Goal: Task Accomplishment & Management: Complete application form

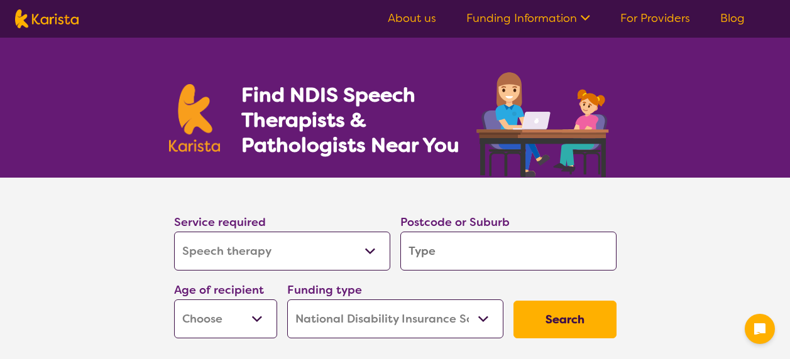
select select "Speech therapy"
select select "NDIS"
select select "Speech therapy"
select select "NDIS"
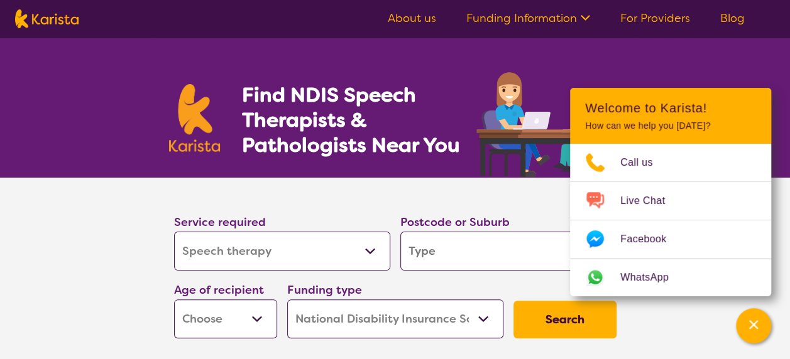
click at [440, 255] on input "search" at bounding box center [508, 251] width 216 height 39
type input "a"
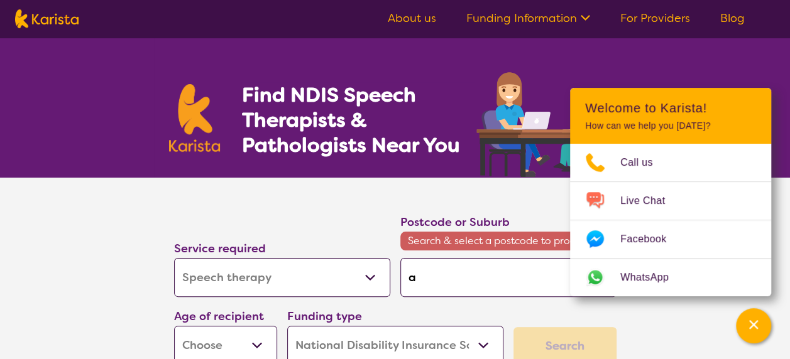
type input "al"
type input "alt"
type input "alto"
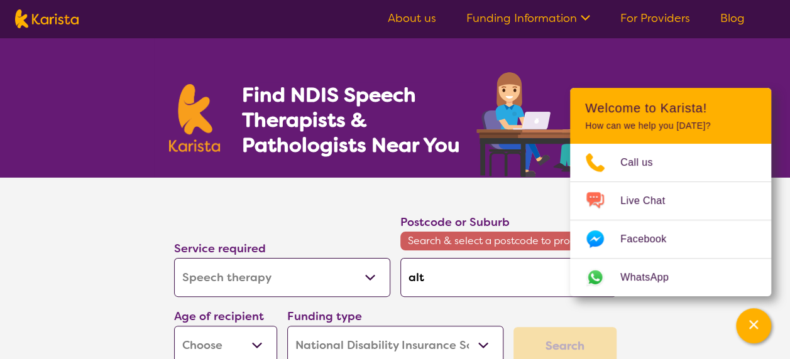
type input "alto"
type input "[PERSON_NAME]"
type input "altona"
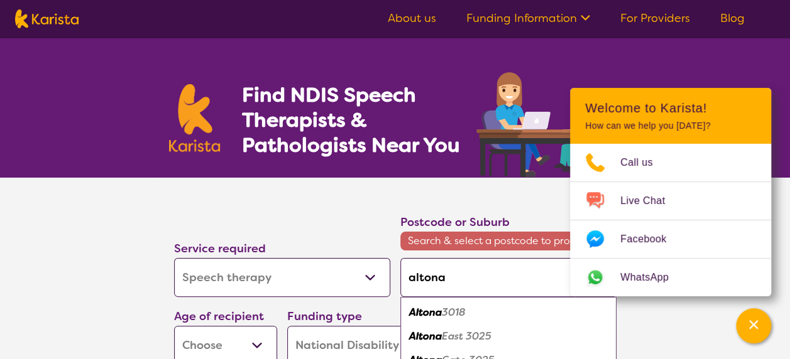
click at [439, 314] on em "Altona" at bounding box center [425, 312] width 33 height 13
type input "3018"
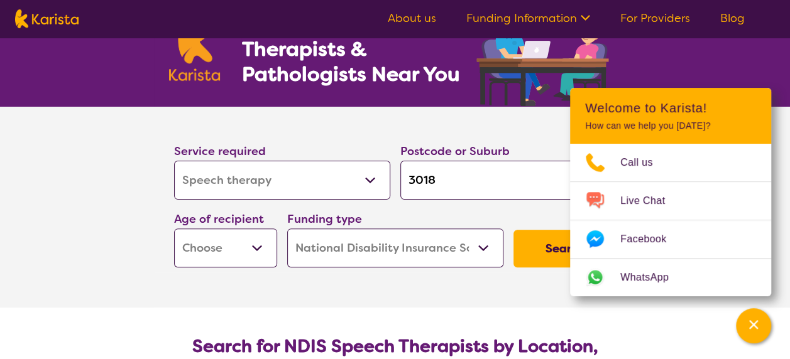
scroll to position [72, 0]
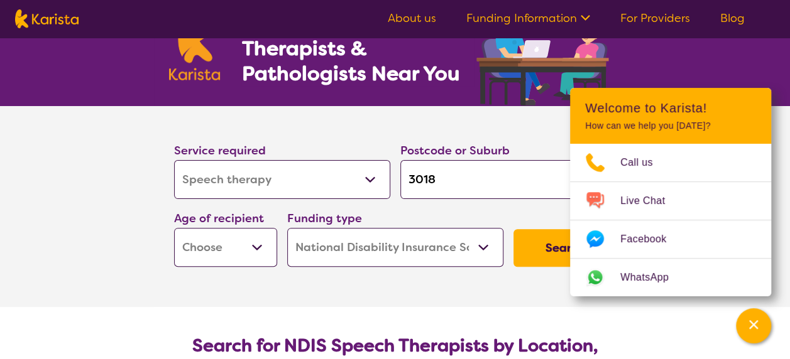
click at [229, 225] on label "Age of recipient" at bounding box center [219, 218] width 90 height 15
click at [225, 235] on select "Early Childhood - 0 to 9 Child - 10 to 11 Adolescent - 12 to 17 Adult - 18 to 6…" at bounding box center [225, 247] width 103 height 39
select select "EC"
click at [174, 228] on select "Early Childhood - 0 to 9 Child - 10 to 11 Adolescent - 12 to 17 Adult - 18 to 6…" at bounding box center [225, 247] width 103 height 39
select select "EC"
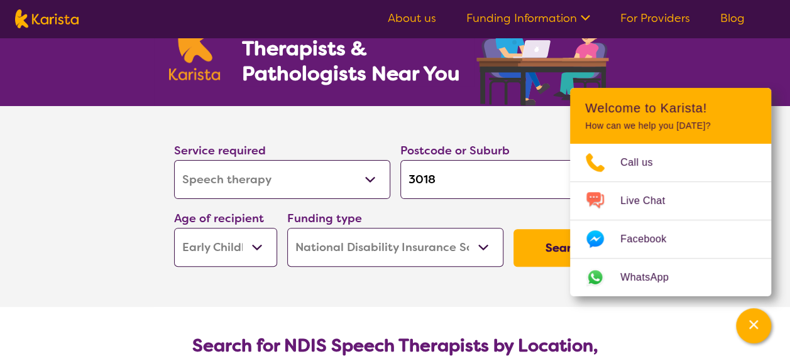
click at [534, 260] on button "Search" at bounding box center [564, 248] width 103 height 38
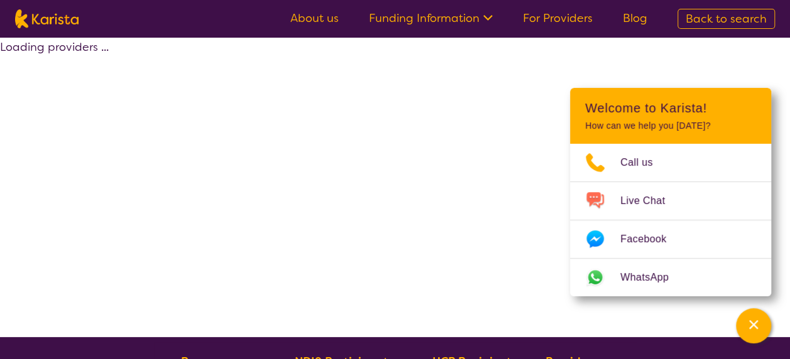
select select "by_score"
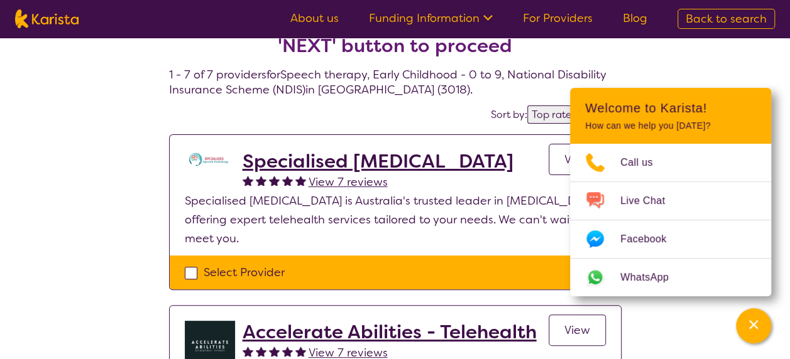
scroll to position [64, 0]
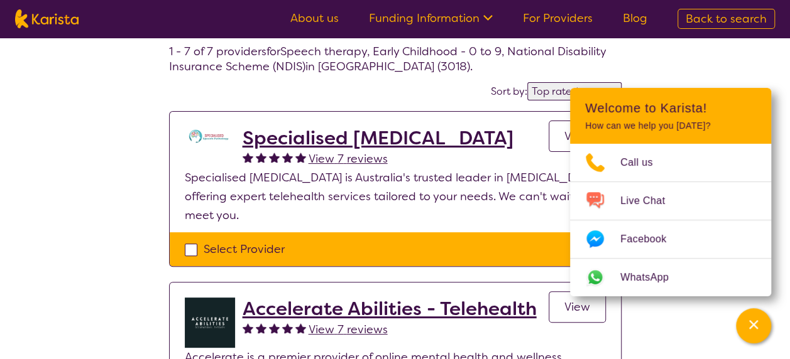
click at [748, 328] on icon "Channel Menu" at bounding box center [753, 325] width 13 height 13
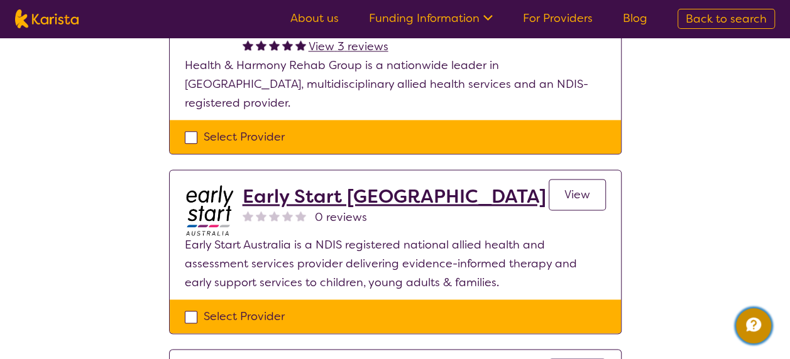
scroll to position [743, 0]
